Goal: Information Seeking & Learning: Learn about a topic

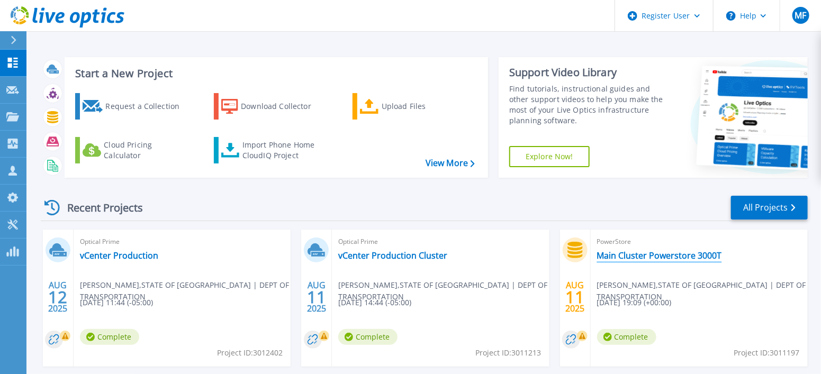
click at [661, 256] on link "Main Cluster Powerstore 3000T" at bounding box center [659, 255] width 125 height 11
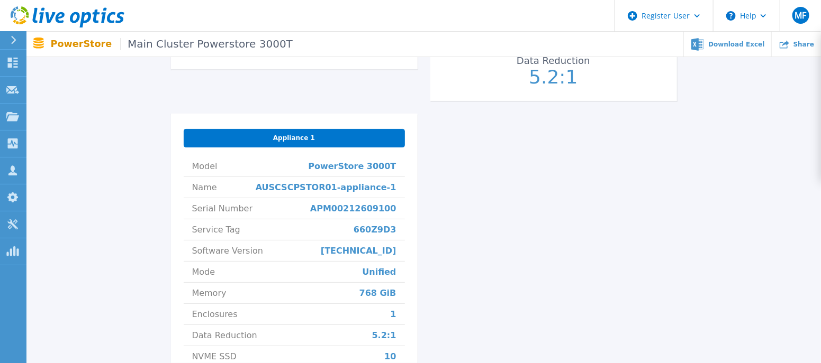
scroll to position [423, 0]
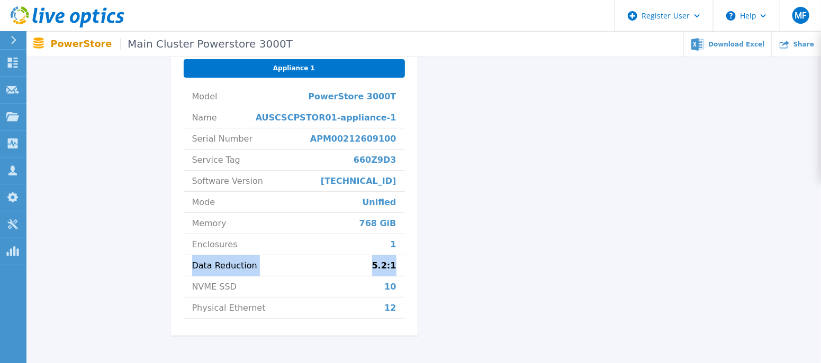
drag, startPoint x: 402, startPoint y: 265, endPoint x: 189, endPoint y: 266, distance: 212.7
click at [189, 266] on li "Data Reduction 5.2:1" at bounding box center [294, 266] width 221 height 21
drag, startPoint x: 402, startPoint y: 179, endPoint x: 363, endPoint y: 171, distance: 39.4
click at [363, 171] on li "Software Version [TECHNICAL_ID]" at bounding box center [294, 181] width 221 height 21
drag, startPoint x: 389, startPoint y: 205, endPoint x: 399, endPoint y: 204, distance: 10.6
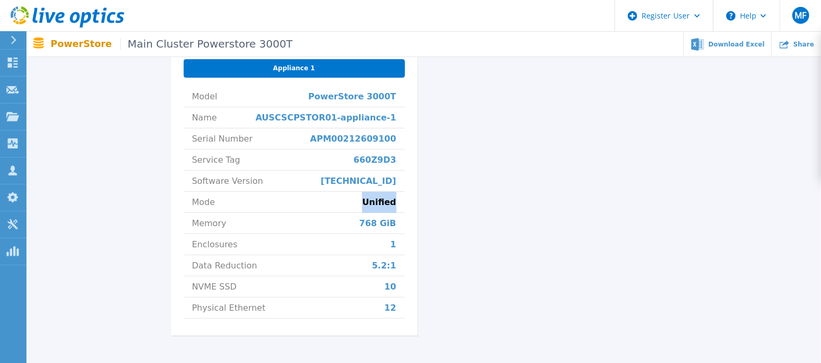
click at [399, 204] on li "Mode Unified" at bounding box center [294, 202] width 221 height 21
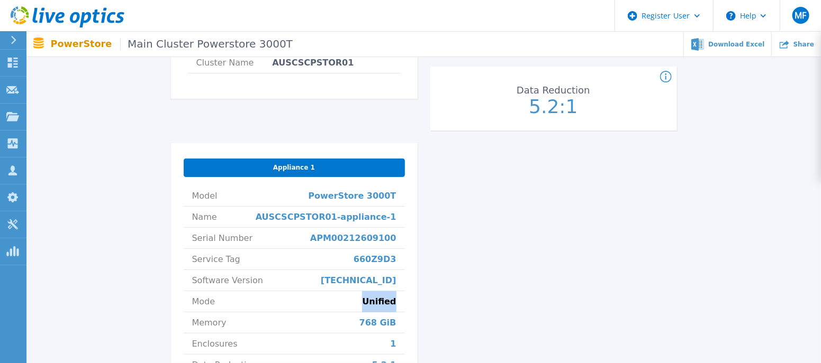
scroll to position [232, 0]
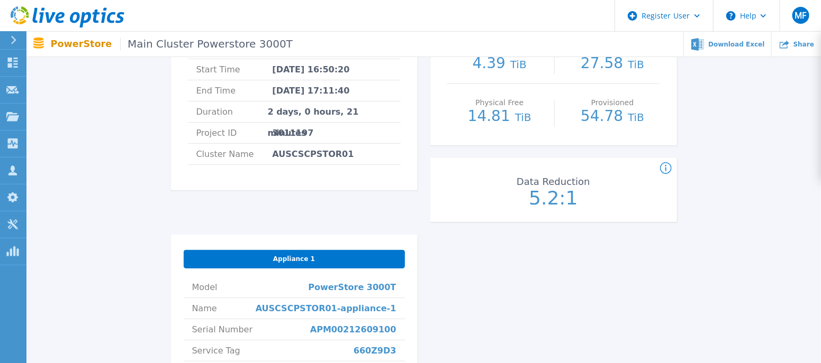
click at [663, 168] on icon at bounding box center [666, 168] width 12 height 13
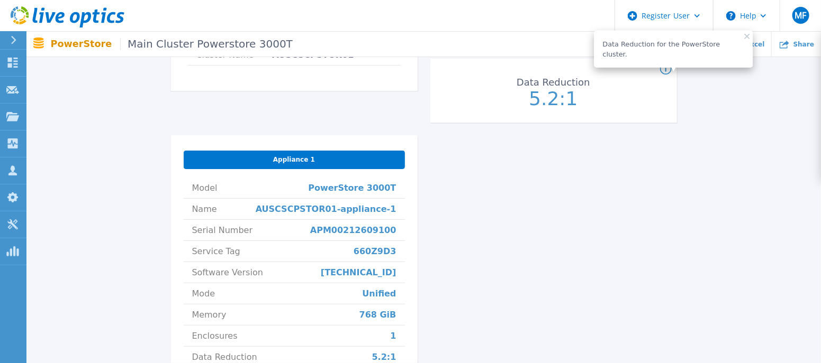
scroll to position [352, 0]
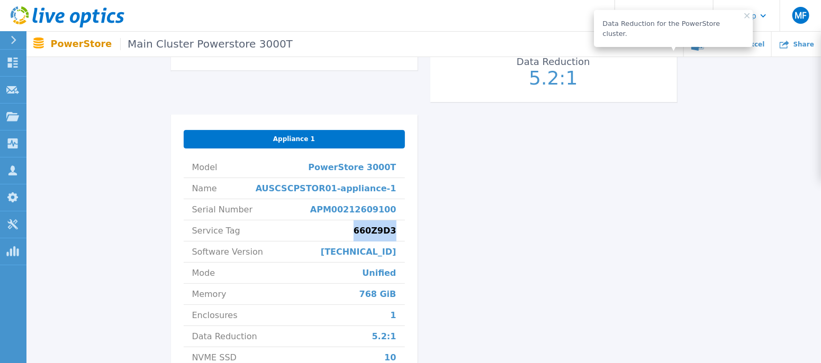
drag, startPoint x: 398, startPoint y: 230, endPoint x: 363, endPoint y: 232, distance: 35.5
click at [363, 232] on li "Service Tag 660Z9D3" at bounding box center [294, 231] width 221 height 21
copy span "660Z9D3"
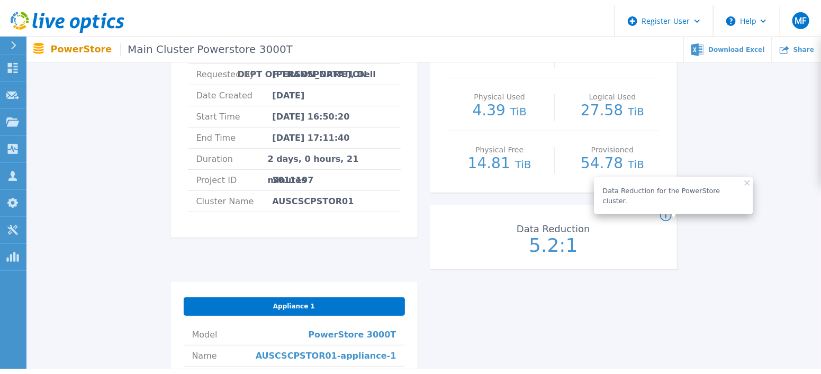
scroll to position [0, 0]
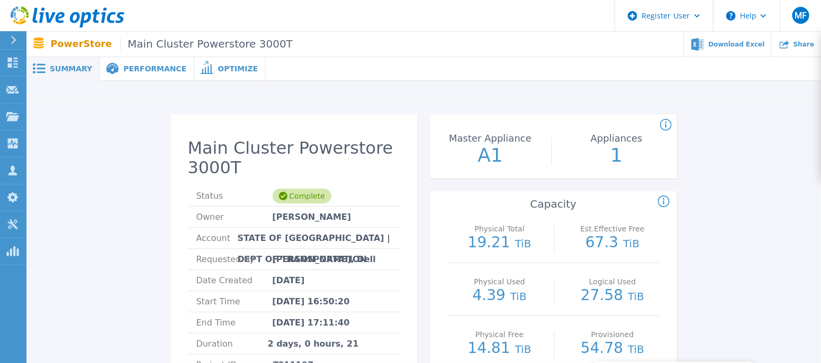
click at [157, 70] on span "Performance" at bounding box center [154, 68] width 63 height 7
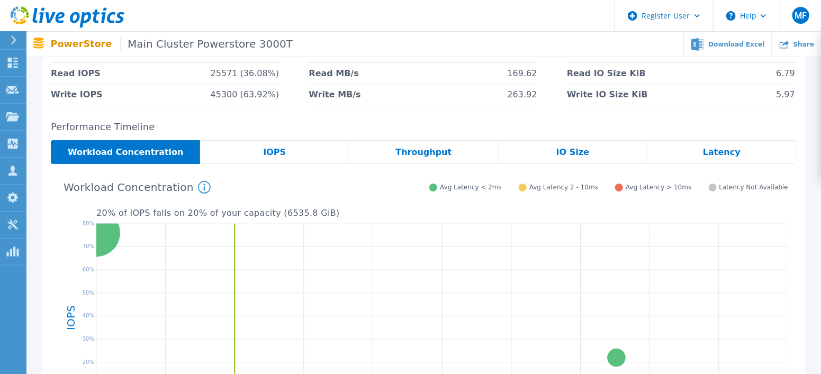
scroll to position [141, 0]
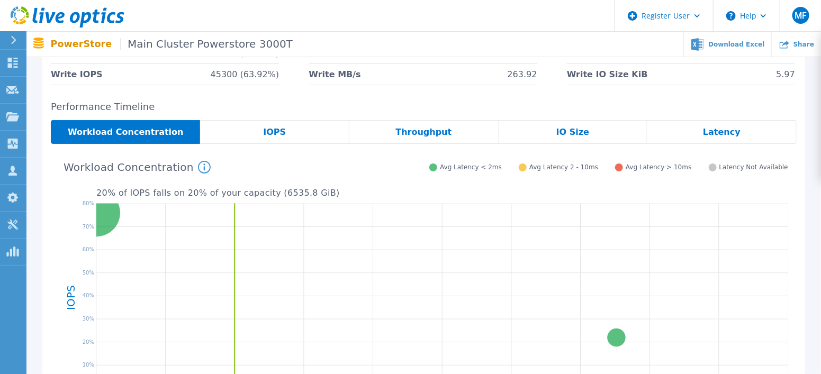
click at [279, 134] on span "IOPS" at bounding box center [274, 132] width 23 height 8
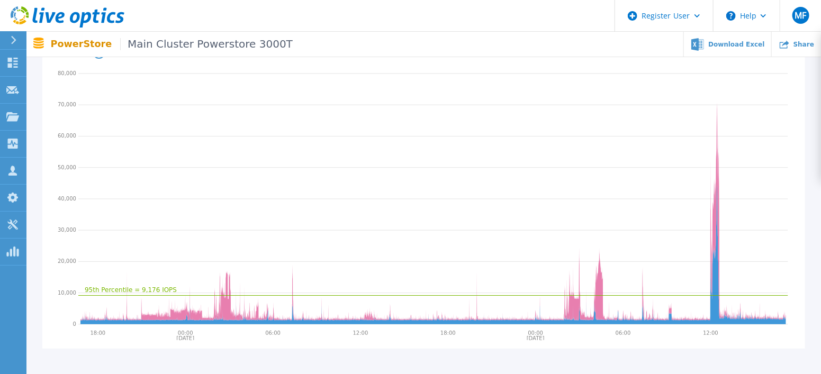
scroll to position [282, 0]
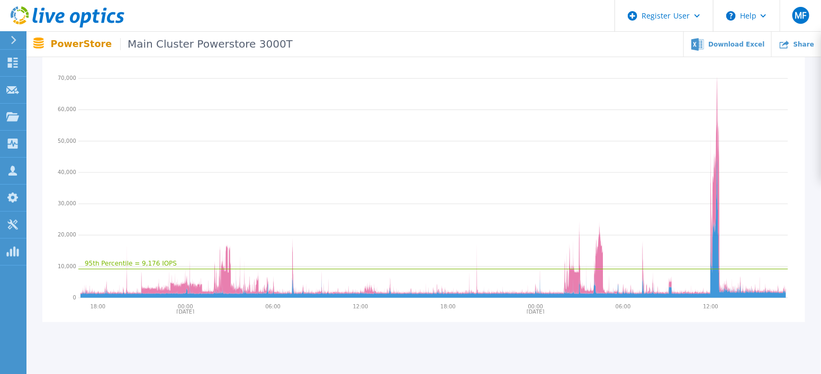
drag, startPoint x: 690, startPoint y: 232, endPoint x: 680, endPoint y: 315, distance: 84.1
click at [680, 315] on div "Performance Timeline Workload Concentration IOPS Throughput IO Size Latency 95t…" at bounding box center [423, 141] width 762 height 362
drag, startPoint x: 680, startPoint y: 315, endPoint x: 341, endPoint y: 274, distance: 342.2
click at [341, 274] on div "95th Percentile = 9,176 IOPS Write 1225 IOPS 03:51:00 08/10/2025 08/11/2025 18:…" at bounding box center [423, 162] width 745 height 303
click at [43, 226] on div "Performance Timeline Workload Concentration IOPS Throughput IO Size Latency 95t…" at bounding box center [423, 141] width 762 height 362
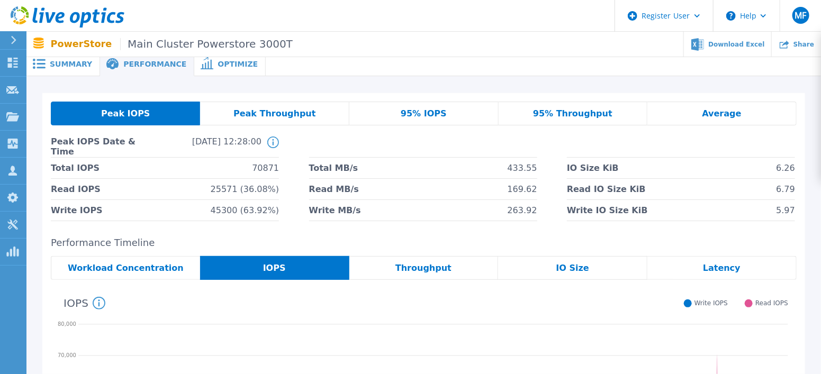
scroll to position [0, 0]
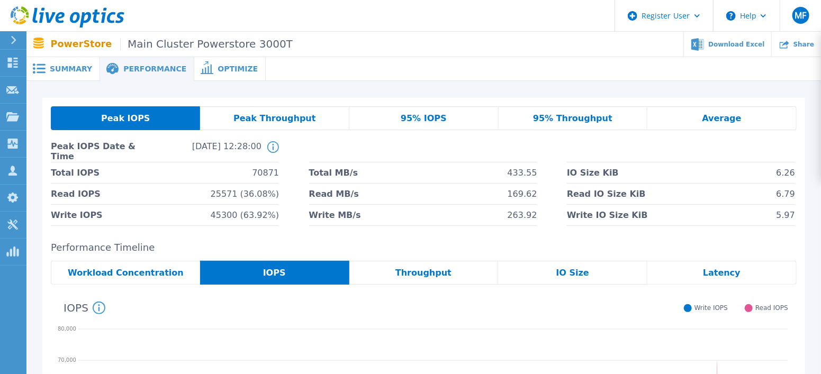
click at [714, 119] on span "Average" at bounding box center [721, 118] width 39 height 8
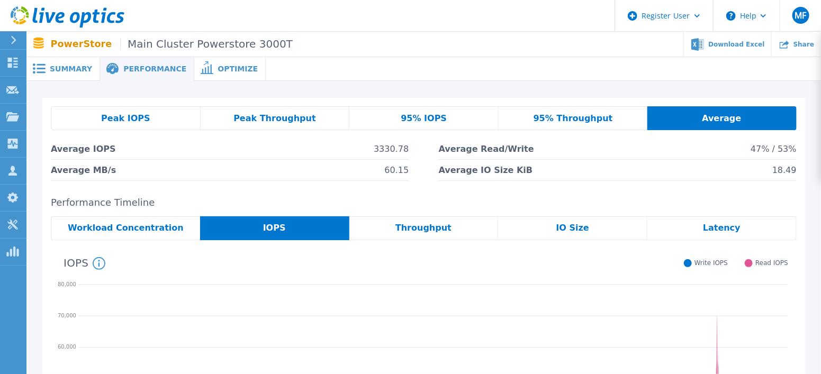
click at [129, 117] on span "Peak IOPS" at bounding box center [125, 118] width 49 height 8
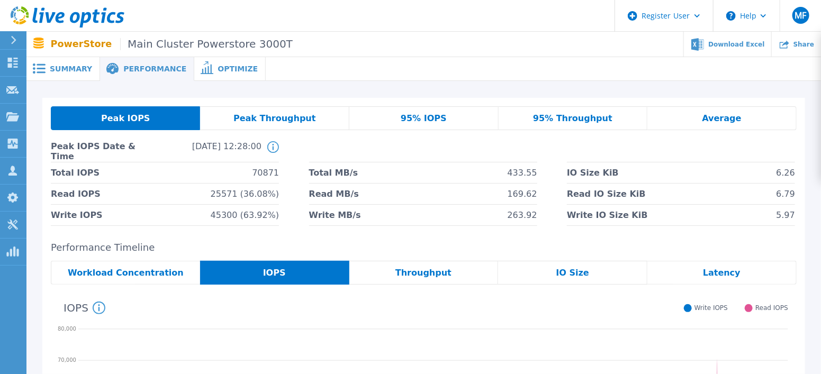
click at [217, 66] on span "Optimize" at bounding box center [237, 68] width 40 height 7
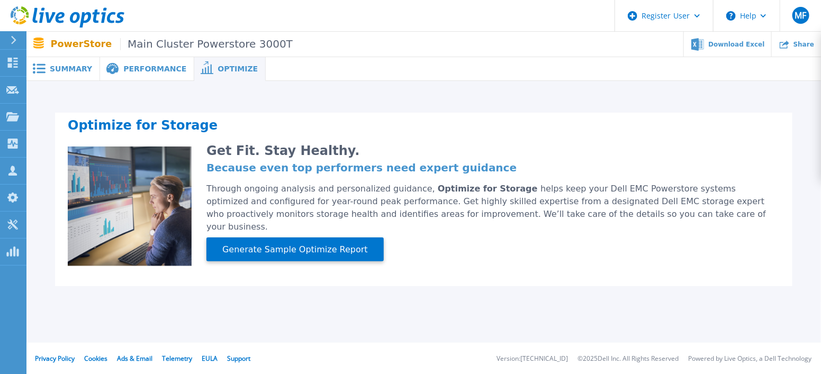
click at [133, 68] on span "Performance" at bounding box center [154, 68] width 63 height 7
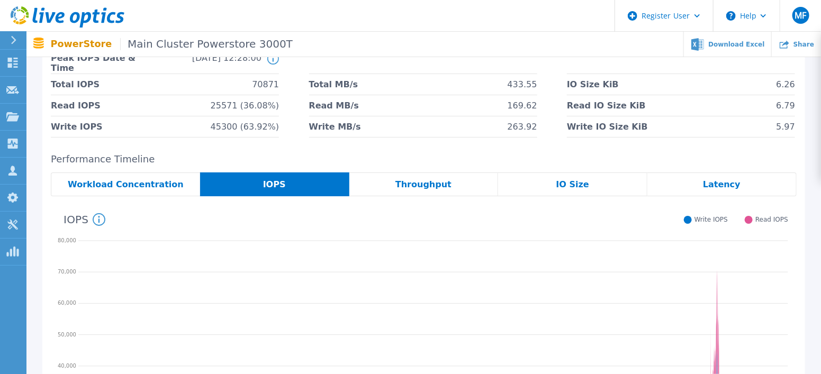
scroll to position [50, 0]
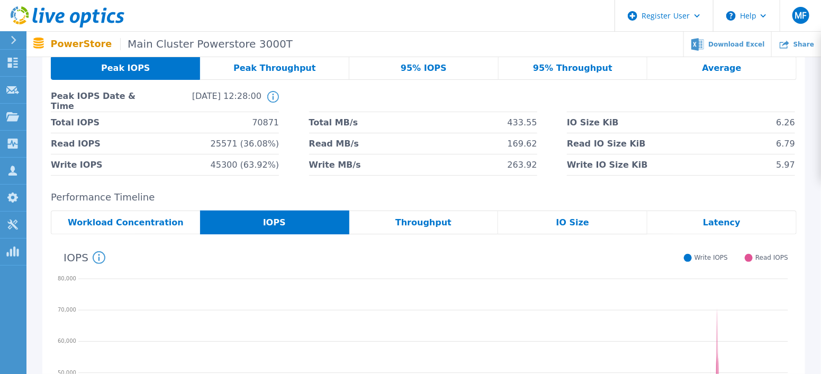
click at [148, 224] on span "Workload Concentration" at bounding box center [126, 223] width 116 height 8
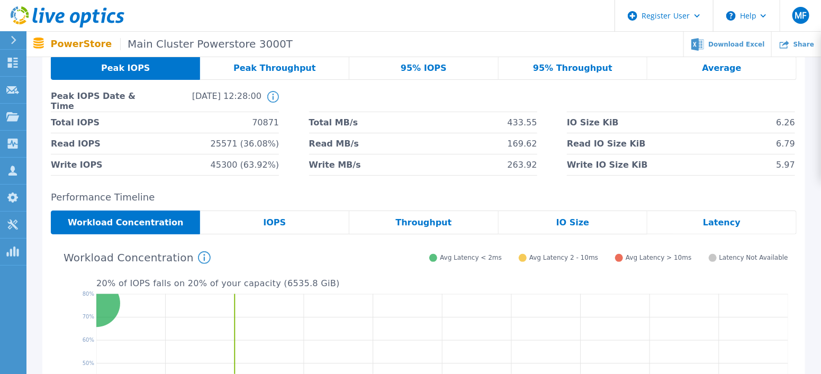
click at [257, 223] on div "IOPS" at bounding box center [274, 223] width 149 height 24
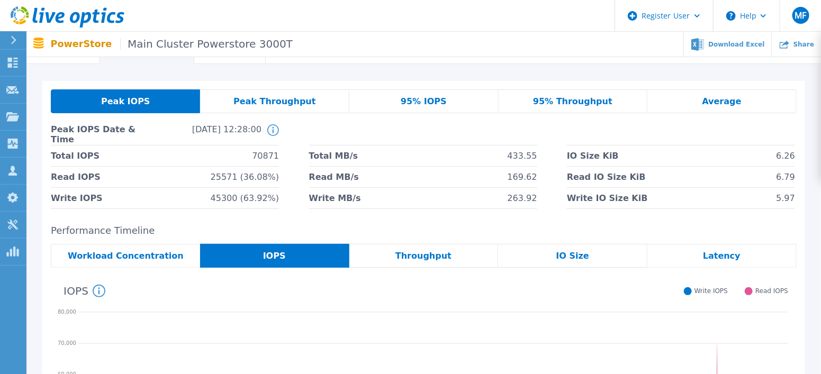
scroll to position [0, 0]
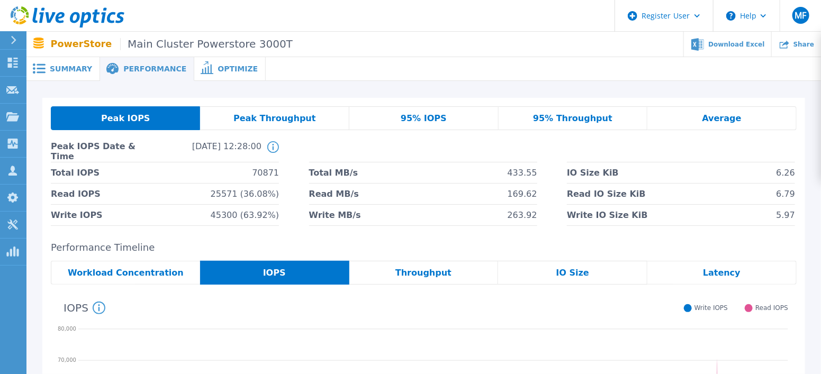
click at [139, 67] on span "Performance" at bounding box center [154, 68] width 63 height 7
click at [417, 114] on span "95% IOPS" at bounding box center [424, 118] width 46 height 8
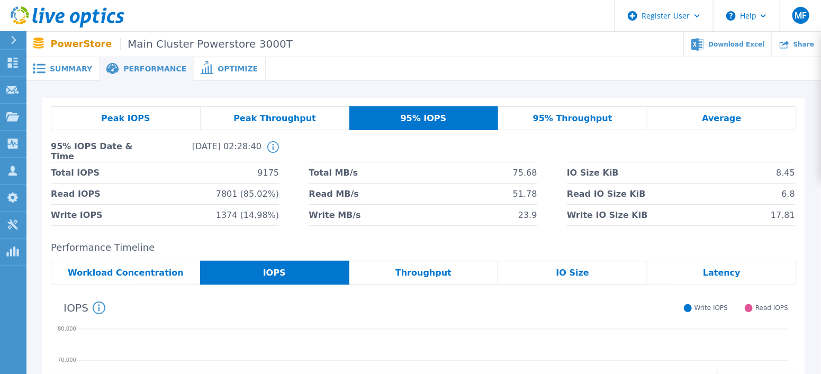
click at [294, 116] on span "Peak Throughput" at bounding box center [274, 118] width 83 height 8
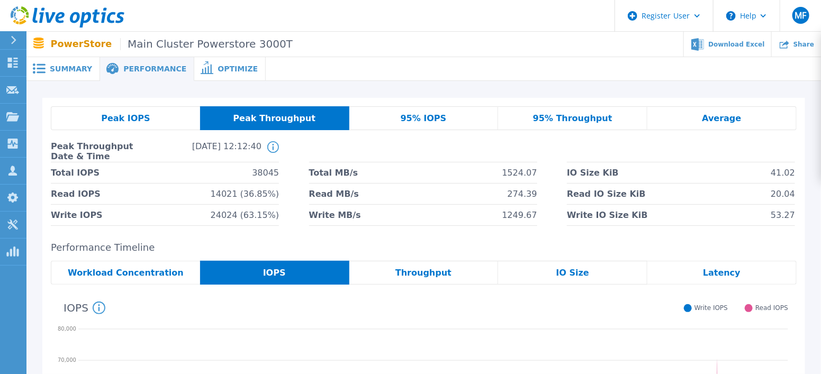
click at [590, 114] on span "95% Throughput" at bounding box center [572, 118] width 79 height 8
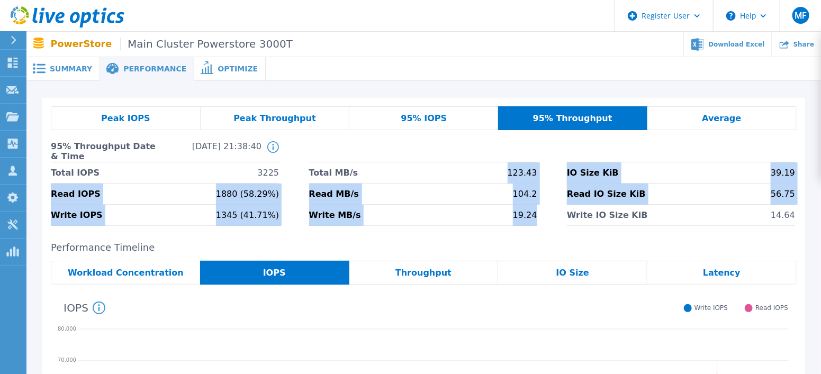
drag, startPoint x: 540, startPoint y: 216, endPoint x: 504, endPoint y: 176, distance: 53.6
click at [504, 176] on div "Total IOPS 3225 Total MB/s 123.43 IO Size KiB 39.19 Read IOPS 1880 (58.29%) Rea…" at bounding box center [423, 193] width 745 height 63
drag, startPoint x: 504, startPoint y: 176, endPoint x: 530, endPoint y: 200, distance: 35.6
click at [530, 200] on span "104.2" at bounding box center [525, 194] width 24 height 21
click at [490, 227] on div "Peak IOPS Peak Throughput 95% IOPS 95% Throughput Average 95% Throughput Date &…" at bounding box center [423, 166] width 762 height 136
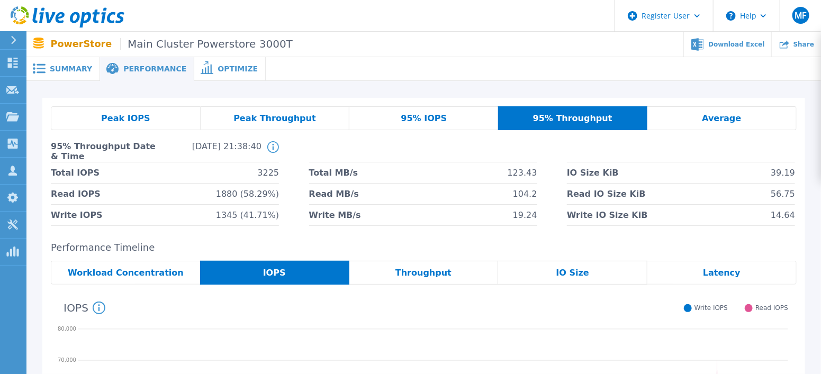
click at [289, 119] on span "Peak Throughput" at bounding box center [274, 118] width 83 height 8
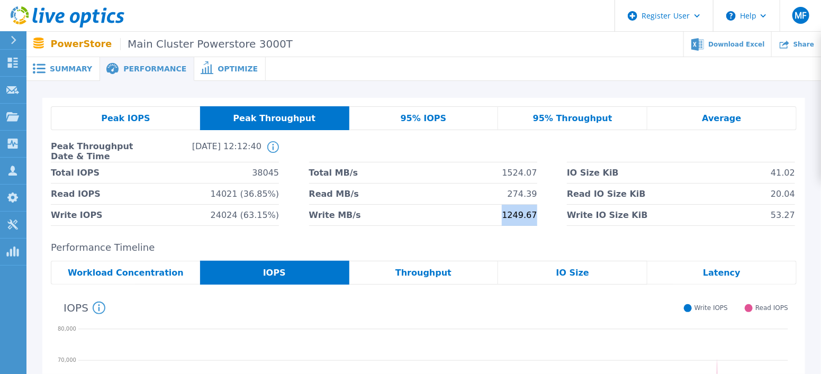
drag, startPoint x: 540, startPoint y: 212, endPoint x: 507, endPoint y: 215, distance: 32.5
click at [507, 215] on div "Total IOPS 38045 Total MB/s 1524.07 IO Size KiB 41.02 Read IOPS 14021 (36.85%) …" at bounding box center [423, 193] width 745 height 63
click at [138, 121] on span "Peak IOPS" at bounding box center [125, 118] width 49 height 8
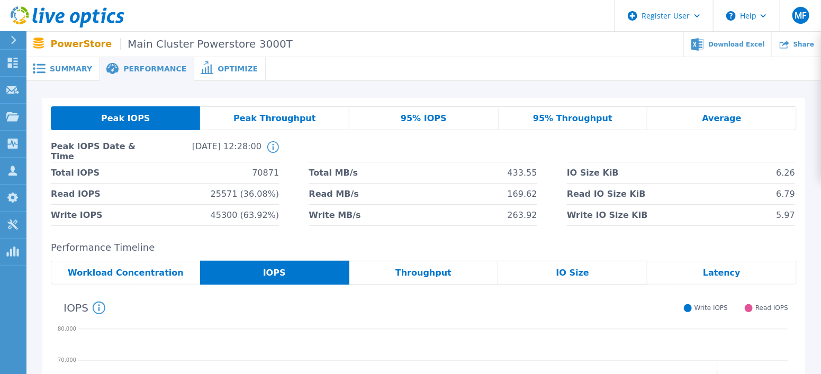
click at [54, 72] on span "Summary" at bounding box center [71, 68] width 42 height 7
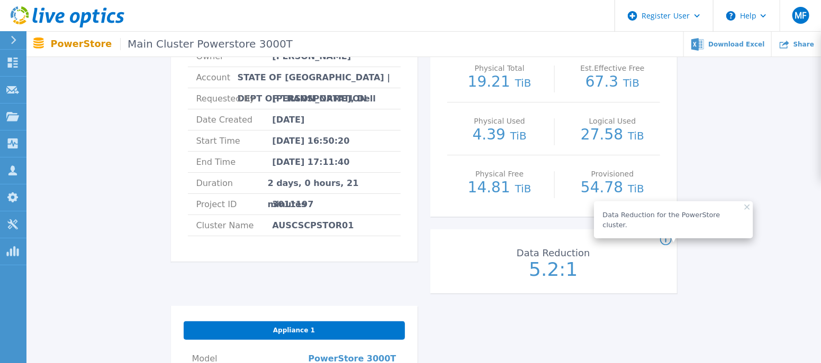
scroll to position [141, 0]
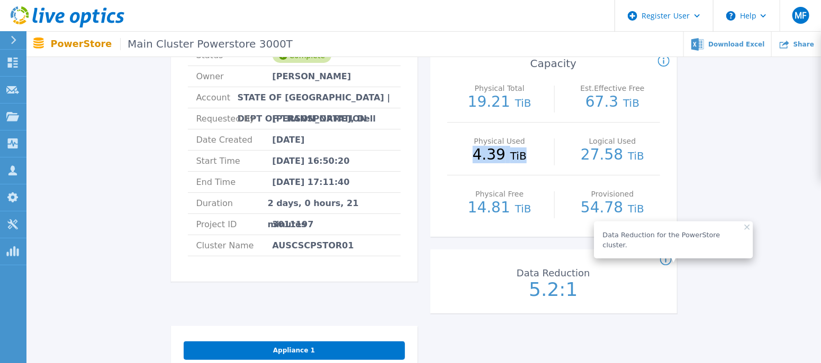
drag, startPoint x: 530, startPoint y: 161, endPoint x: 474, endPoint y: 153, distance: 56.6
click at [474, 153] on p "4.39 TiB" at bounding box center [499, 156] width 95 height 16
click at [705, 321] on div "Main Cluster Powerstore 3000T Status Complete Owner Pradeep Nathan Account STAT…" at bounding box center [423, 298] width 762 height 682
